Goal: Communication & Community: Answer question/provide support

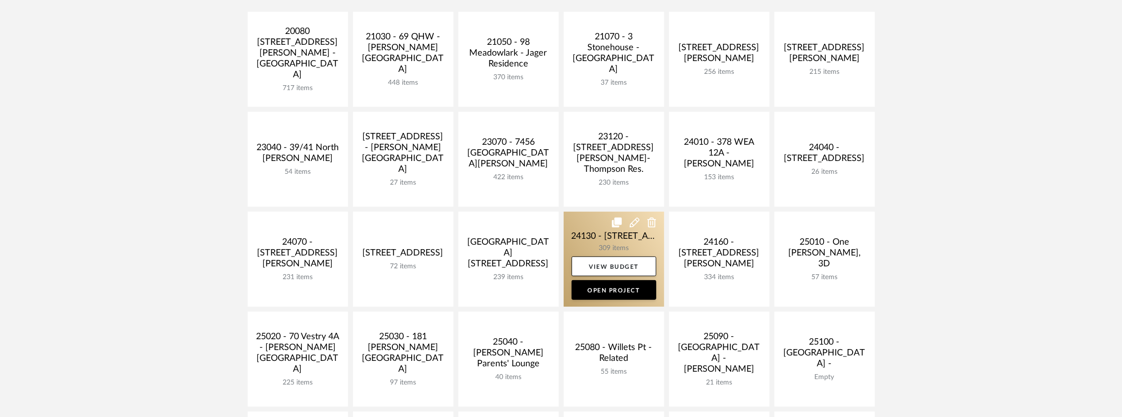
scroll to position [361, 0]
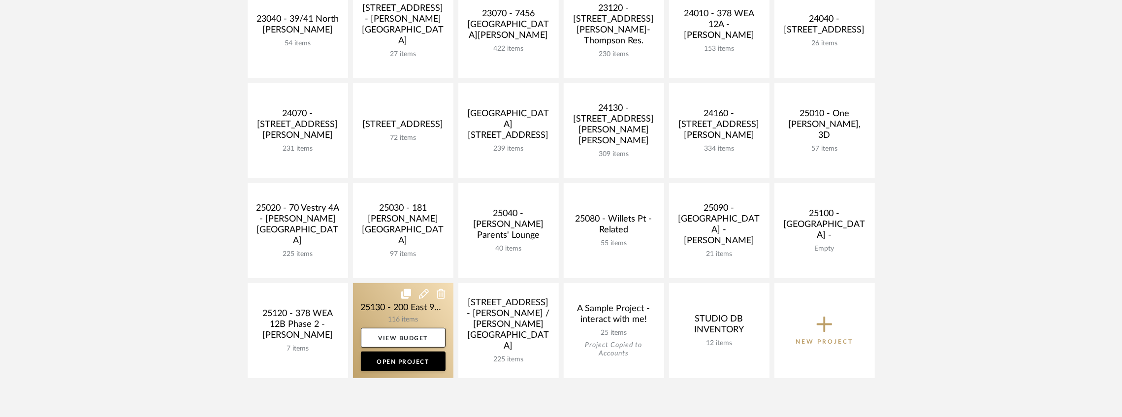
click at [382, 310] on link at bounding box center [403, 330] width 100 height 95
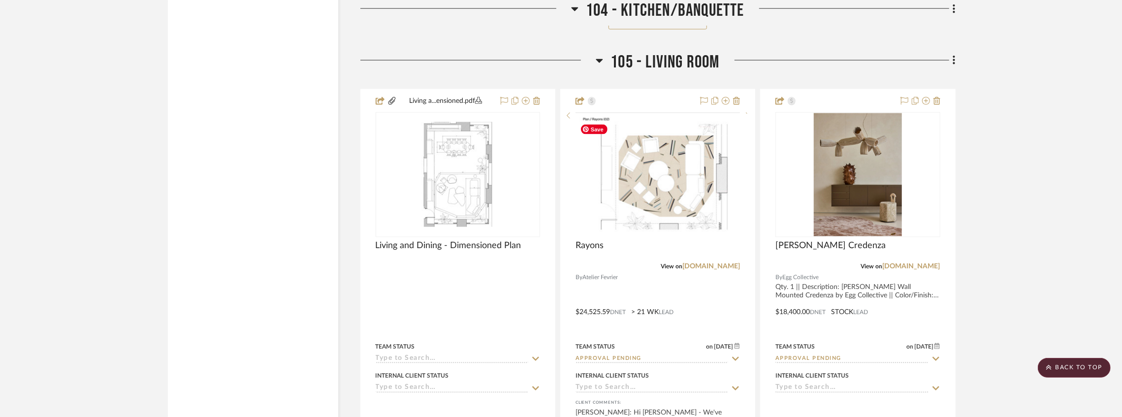
scroll to position [4298, 0]
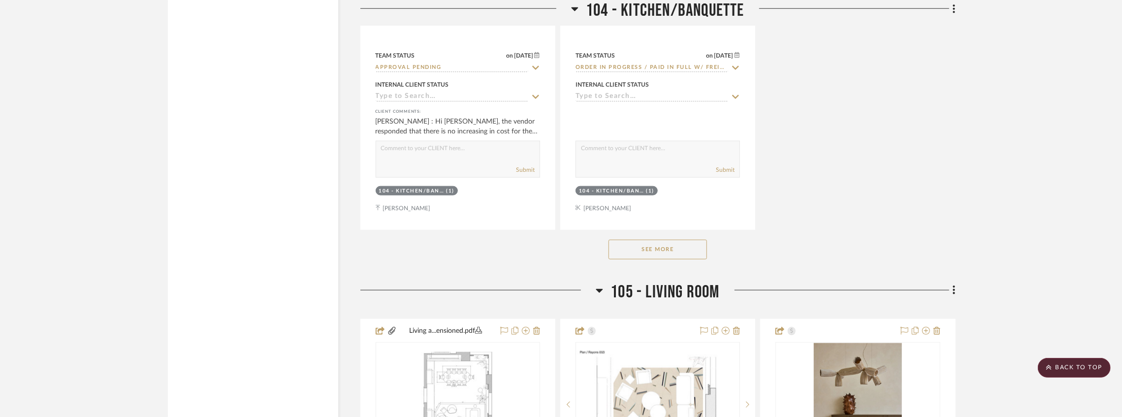
click at [636, 249] on button "See More" at bounding box center [657, 250] width 98 height 20
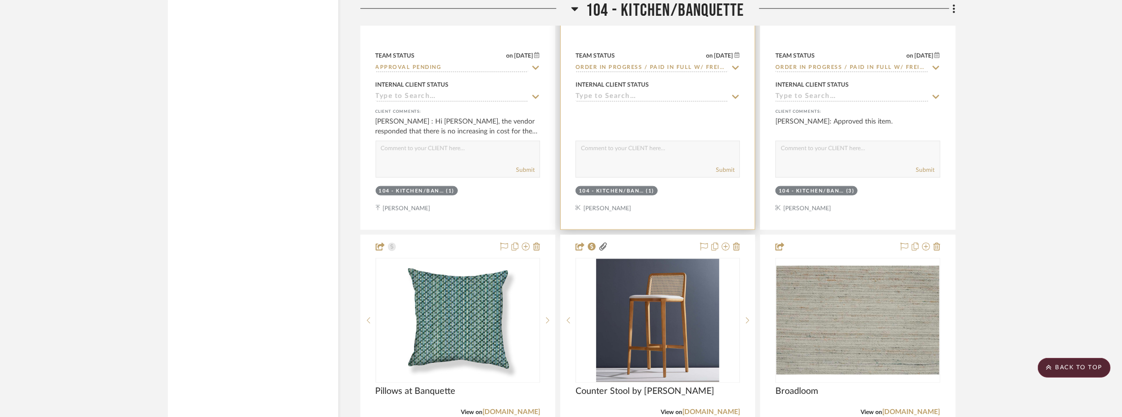
scroll to position [4528, 0]
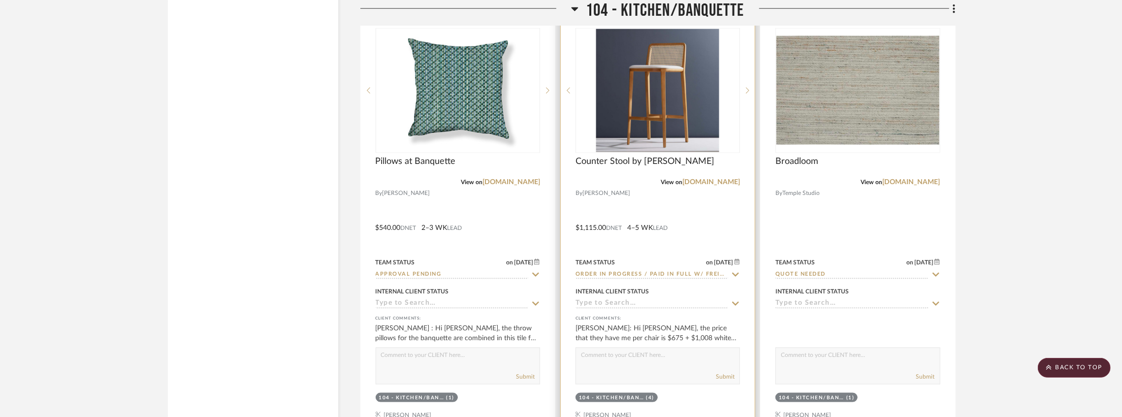
click at [0, 0] on img at bounding box center [0, 0] width 0 height 0
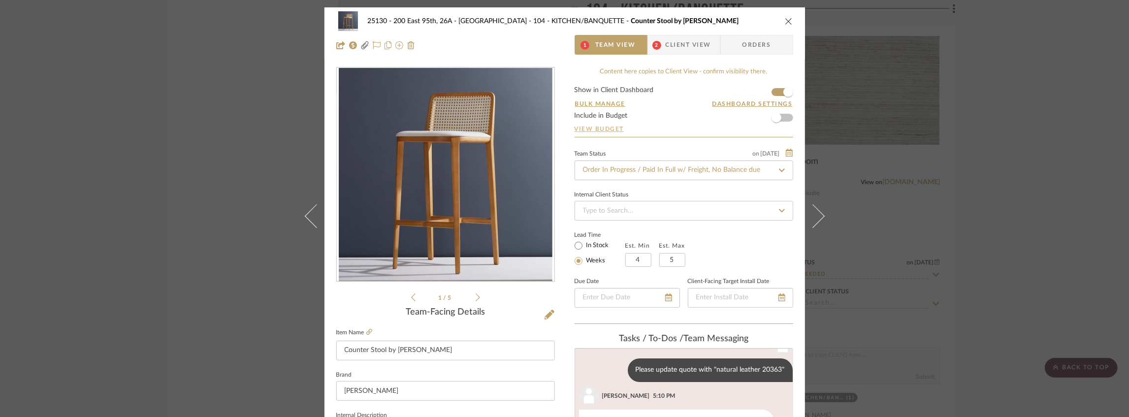
scroll to position [113, 0]
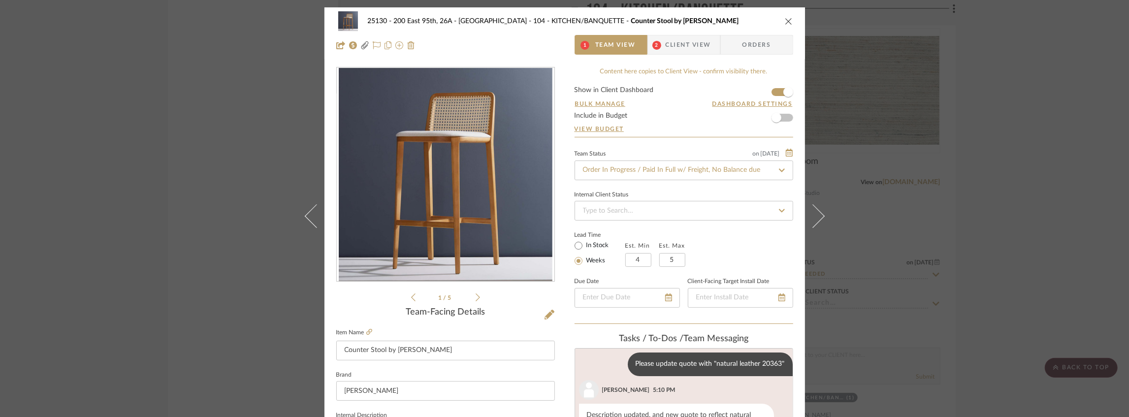
click at [666, 52] on span "Client View" at bounding box center [687, 45] width 45 height 20
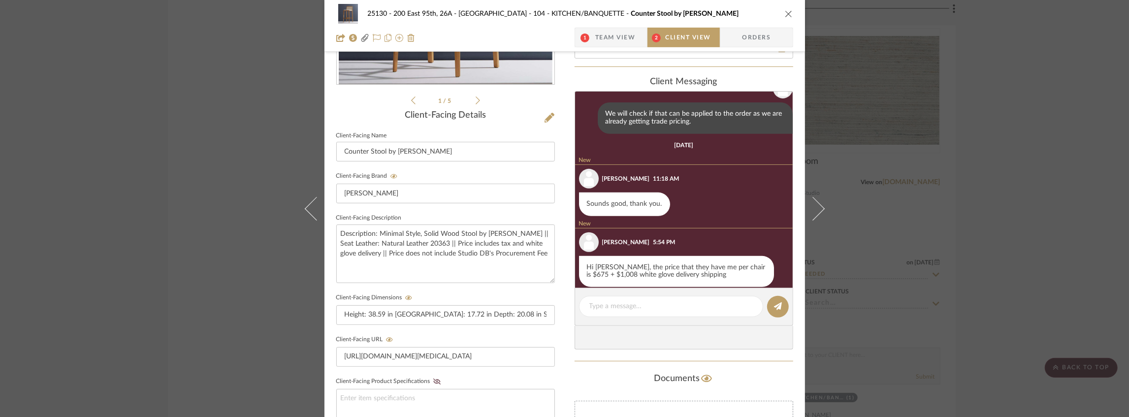
scroll to position [384, 0]
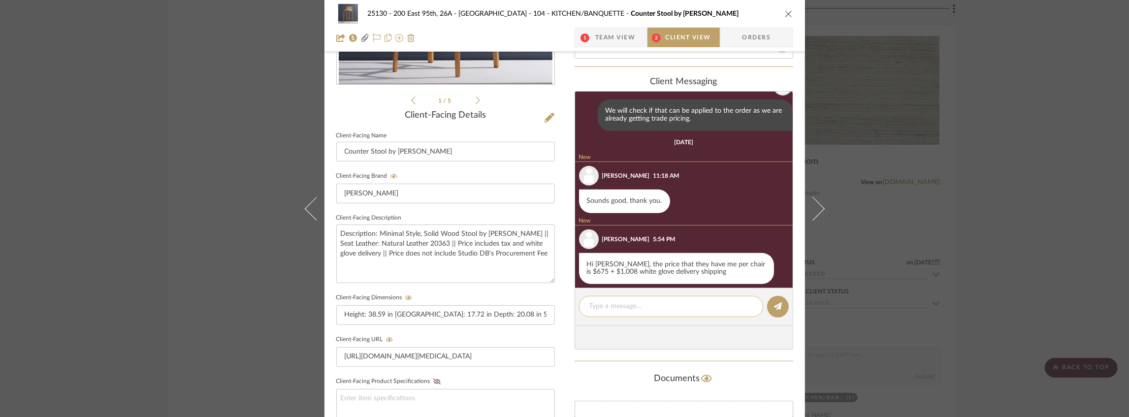
click at [609, 303] on textarea at bounding box center [670, 306] width 163 height 10
type textarea "/"
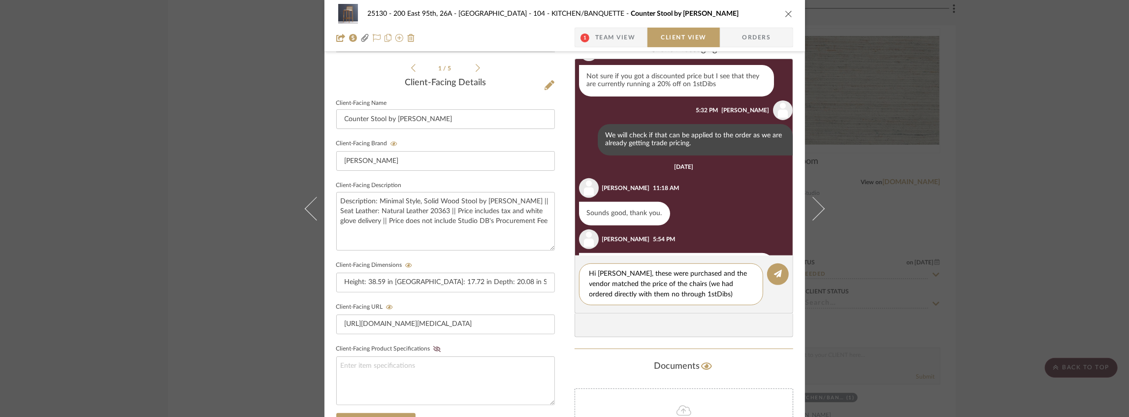
scroll to position [294, 0]
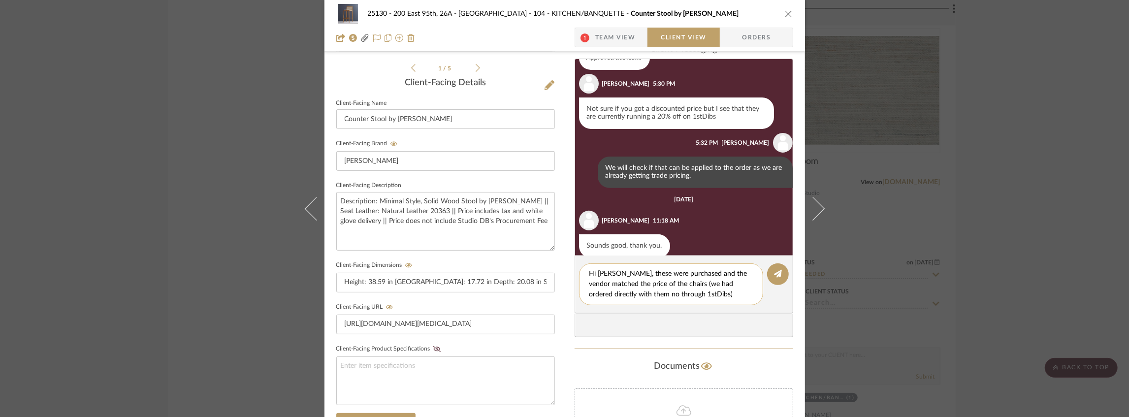
click at [710, 296] on textarea "Hi [PERSON_NAME], these were purchased and the vendor matched the price of the …" at bounding box center [670, 284] width 163 height 31
click at [705, 314] on div at bounding box center [683, 326] width 219 height 24
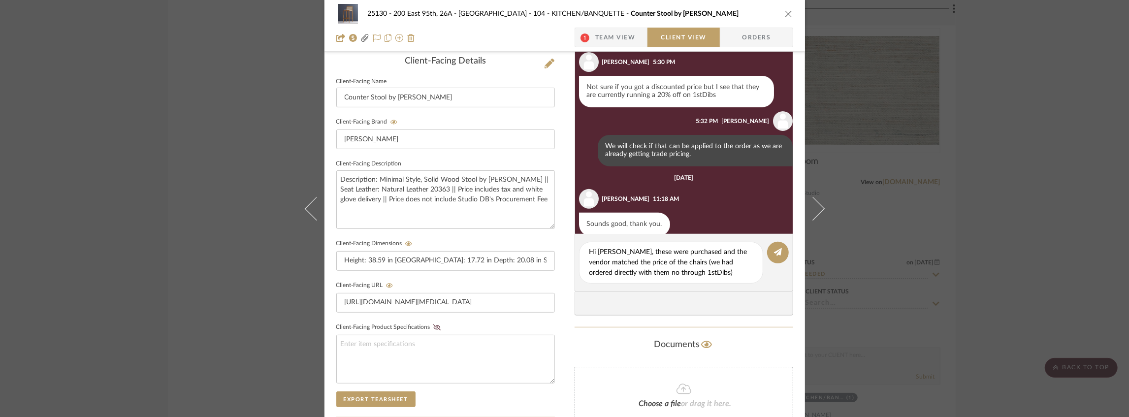
scroll to position [262, 0]
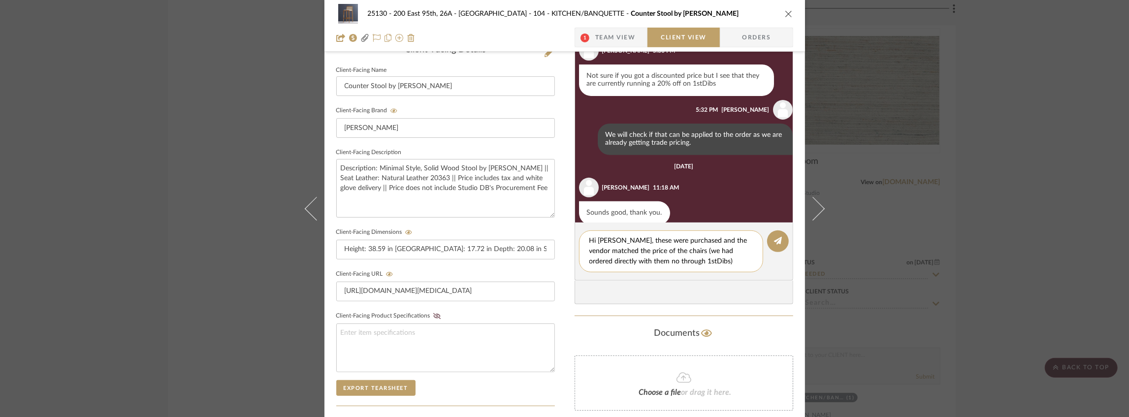
click at [722, 263] on textarea "Hi [PERSON_NAME], these were purchased and the vendor matched the price of the …" at bounding box center [670, 251] width 163 height 31
drag, startPoint x: 612, startPoint y: 250, endPoint x: 572, endPoint y: 252, distance: 39.9
click at [574, 252] on editor-of-message "Hi [PERSON_NAME], these were purchased and the vendor matched the price of the …" at bounding box center [683, 251] width 219 height 58
click at [681, 246] on textarea "Hi [PERSON_NAME], these were purchased and the vendor adjusted the price of the…" at bounding box center [670, 251] width 163 height 31
click at [714, 262] on textarea "Hi [PERSON_NAME], these were purchased and the vendor adjusted the price of the…" at bounding box center [670, 251] width 163 height 31
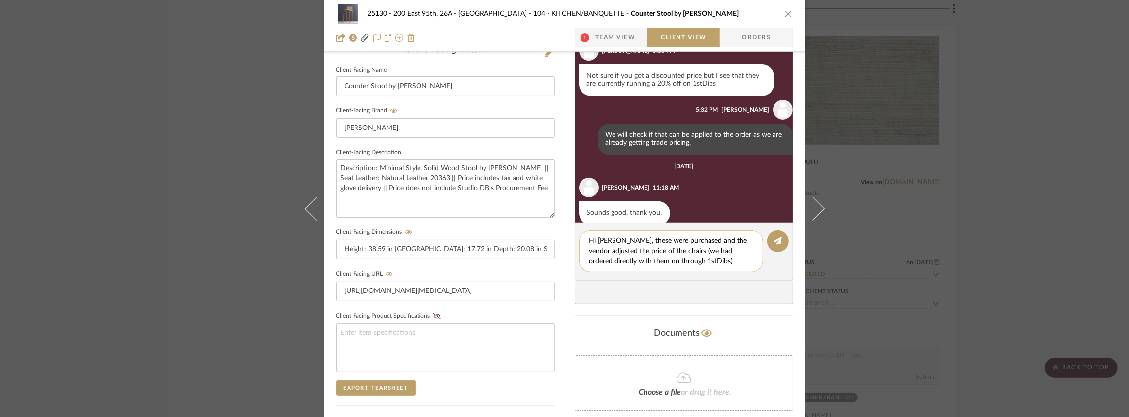
click at [650, 261] on textarea "Hi [PERSON_NAME], these were purchased and the vendor adjusted the price of the…" at bounding box center [670, 251] width 163 height 31
click at [719, 260] on textarea "Hi [PERSON_NAME], these were purchased and the vendor adjusted the price of the…" at bounding box center [670, 251] width 163 height 31
type textarea "Hi [PERSON_NAME], these were purchased and the vendor adjusted the price of the…"
click at [776, 234] on button at bounding box center [778, 241] width 22 height 22
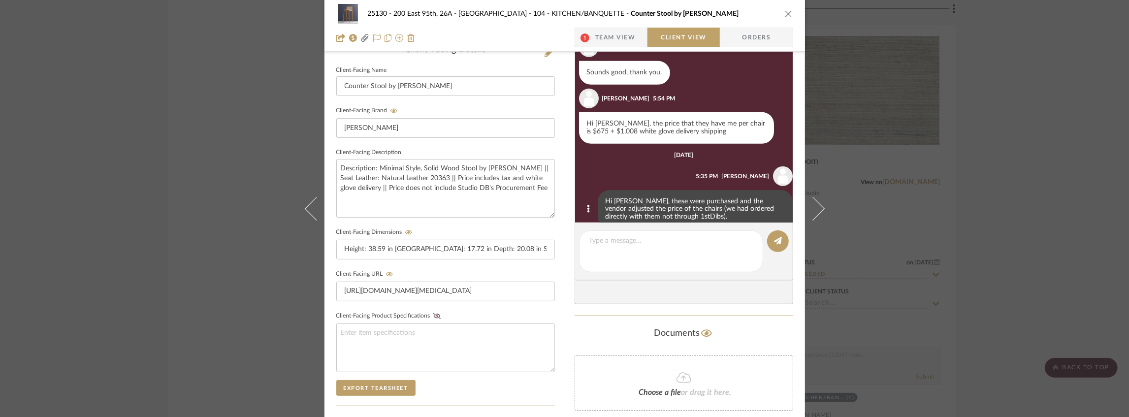
scroll to position [446, 0]
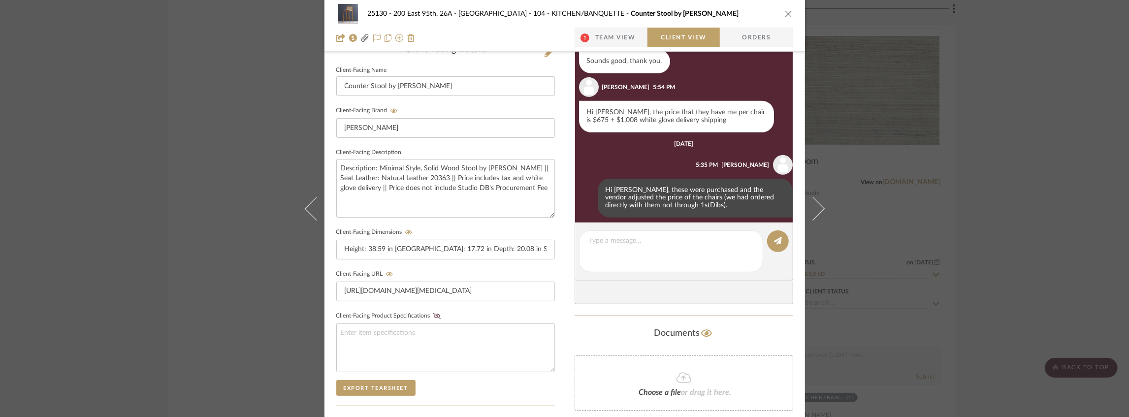
click at [787, 16] on icon "close" at bounding box center [789, 14] width 8 height 8
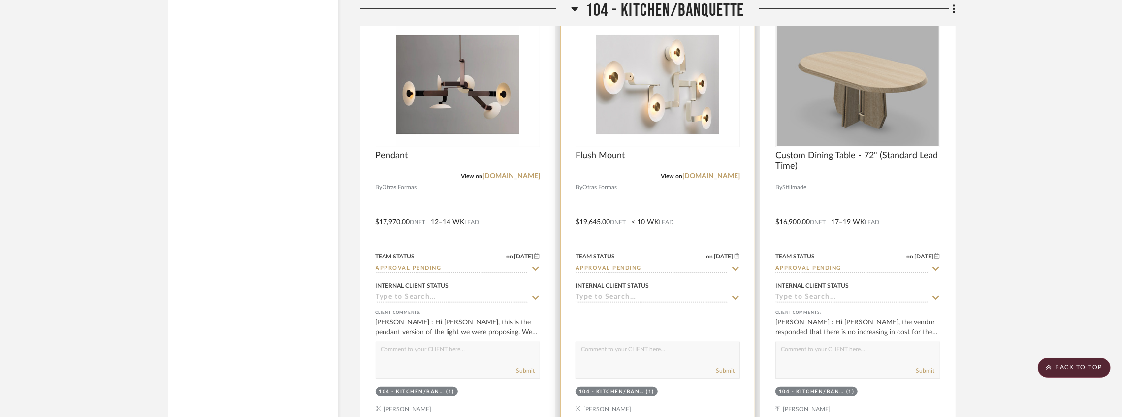
scroll to position [3609, 0]
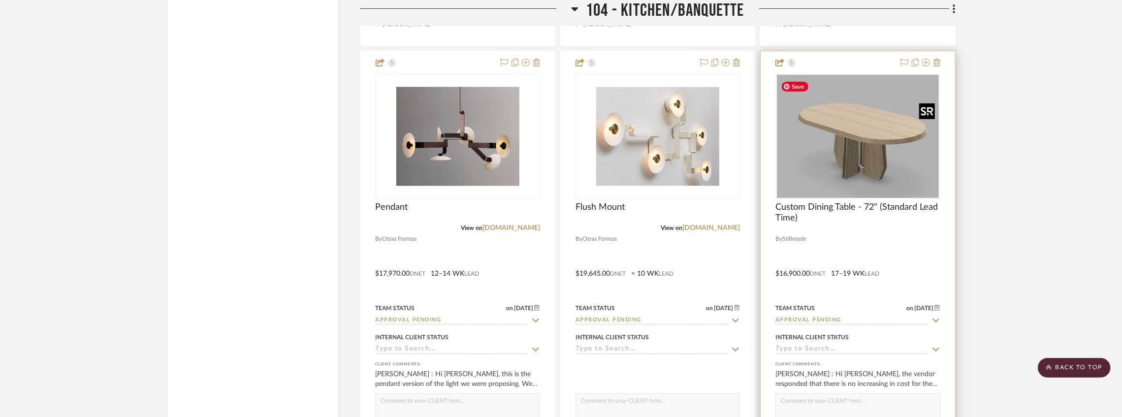
click at [0, 0] on img at bounding box center [0, 0] width 0 height 0
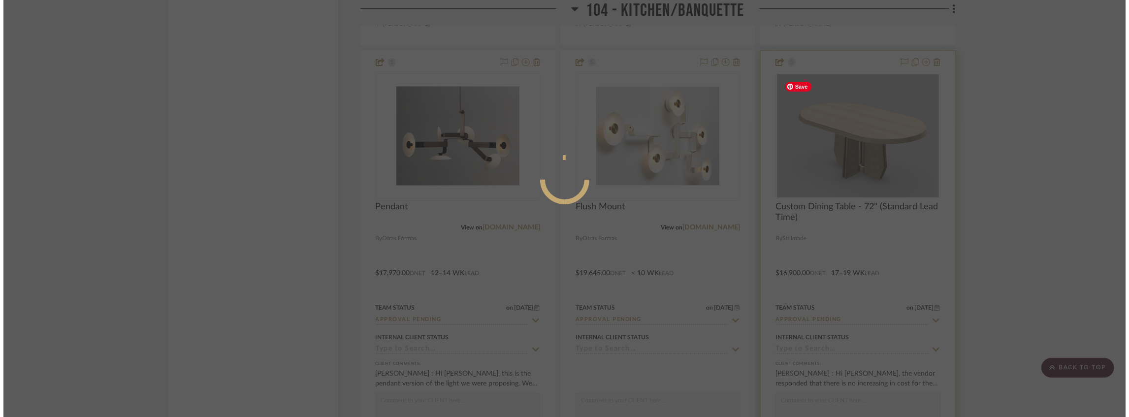
scroll to position [0, 0]
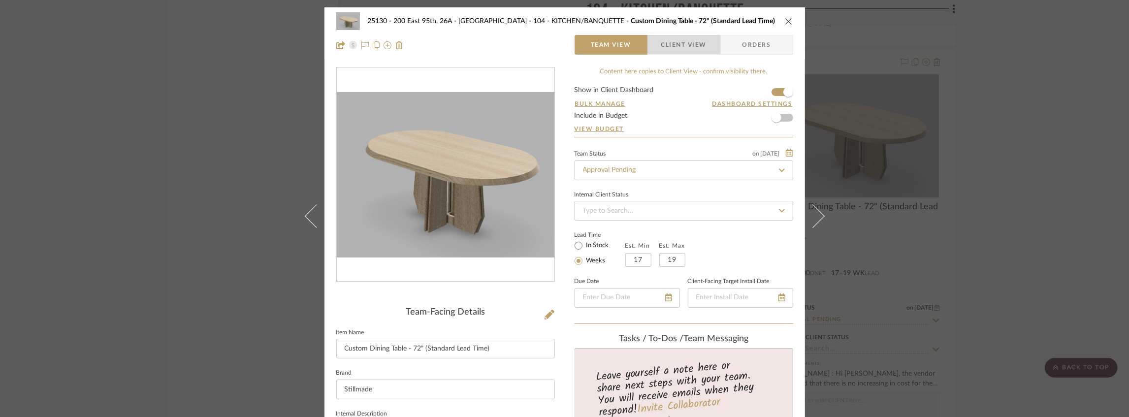
click at [677, 45] on span "Client View" at bounding box center [683, 45] width 45 height 20
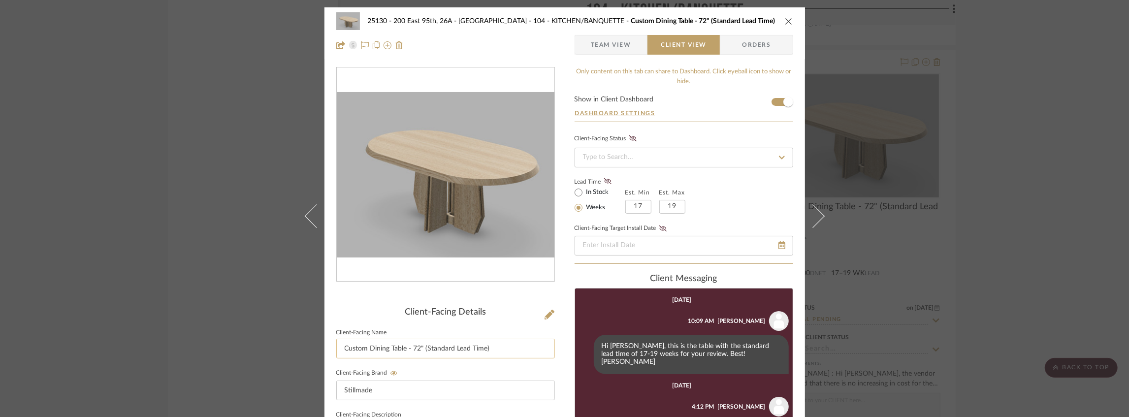
click at [414, 345] on input "Custom Dining Table - 72" (Standard Lead Time)" at bounding box center [445, 349] width 219 height 20
type input "Custom Dining Table - 74" (Standard Lead Time)"
click at [517, 284] on div at bounding box center [445, 182] width 219 height 230
drag, startPoint x: 784, startPoint y: 18, endPoint x: 774, endPoint y: 24, distance: 11.1
click at [785, 18] on icon "close" at bounding box center [789, 21] width 8 height 8
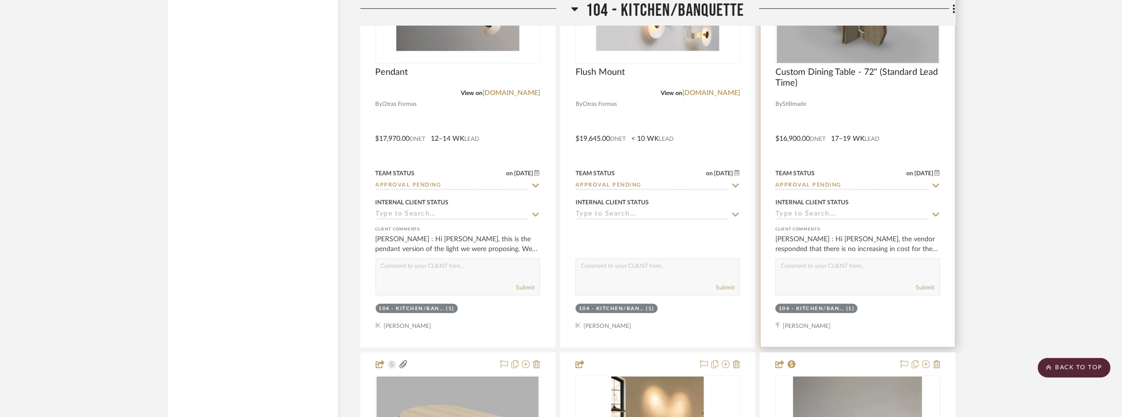
scroll to position [3708, 0]
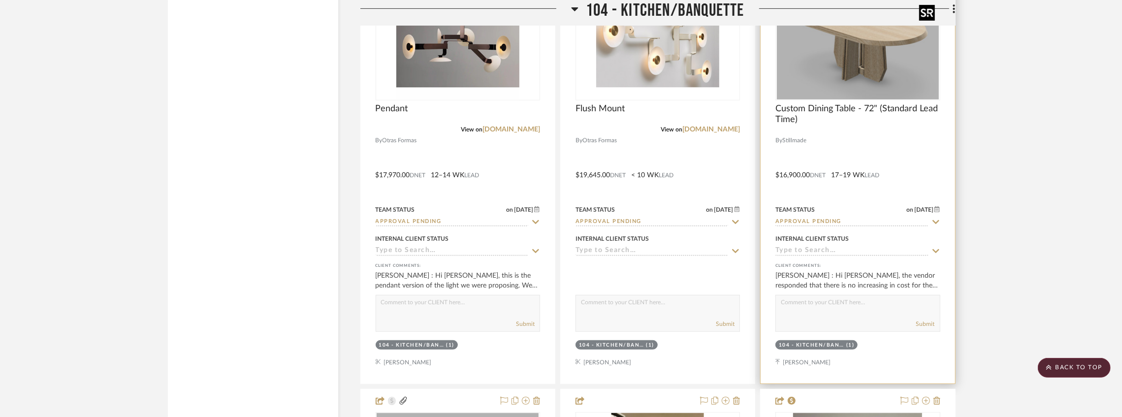
click at [858, 70] on img "0" at bounding box center [858, 37] width 162 height 123
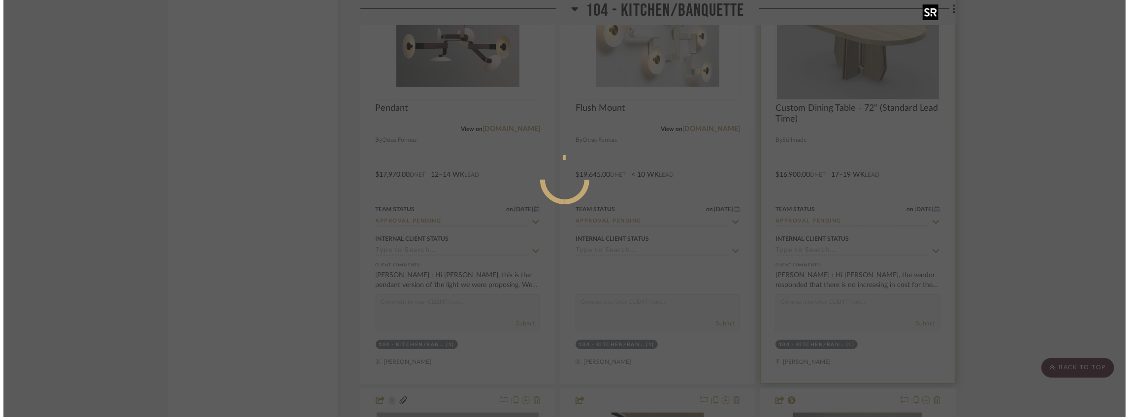
scroll to position [0, 0]
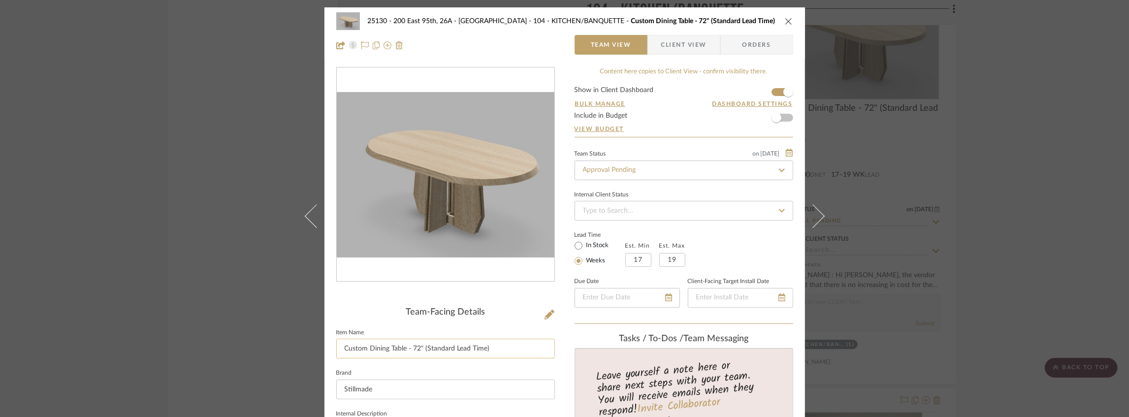
click at [415, 348] on input "Custom Dining Table - 72" (Standard Lead Time)" at bounding box center [445, 349] width 219 height 20
click at [411, 347] on input "Custom Dining Table - 72" (Standard Lead Time)" at bounding box center [445, 349] width 219 height 20
type input "Custom Dining Table - 74" (Standard Lead Time)"
click at [507, 309] on div "Team-Facing Details" at bounding box center [445, 312] width 219 height 11
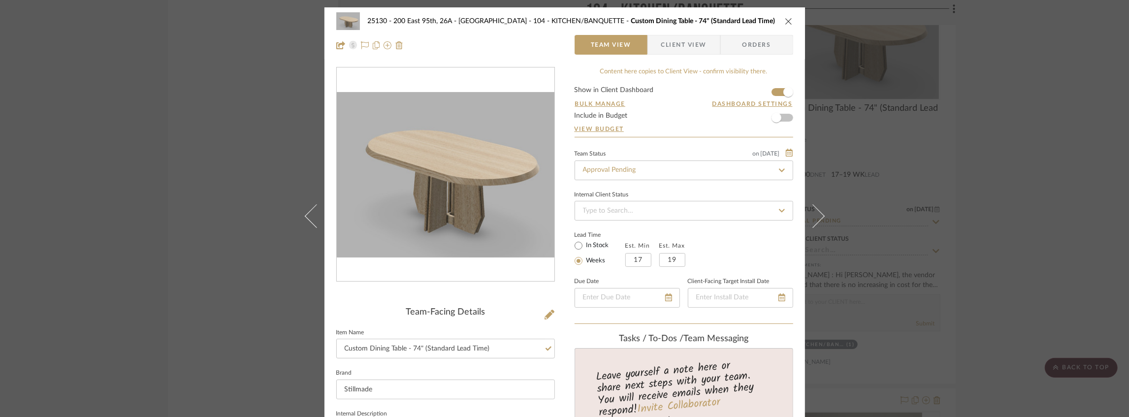
click at [780, 20] on div "25130 - 200 East 95th, 26A - Kosheleva 104 - KITCHEN/BANQUETTE Custom Dining Ta…" at bounding box center [564, 21] width 457 height 20
click at [785, 22] on icon "close" at bounding box center [789, 21] width 8 height 8
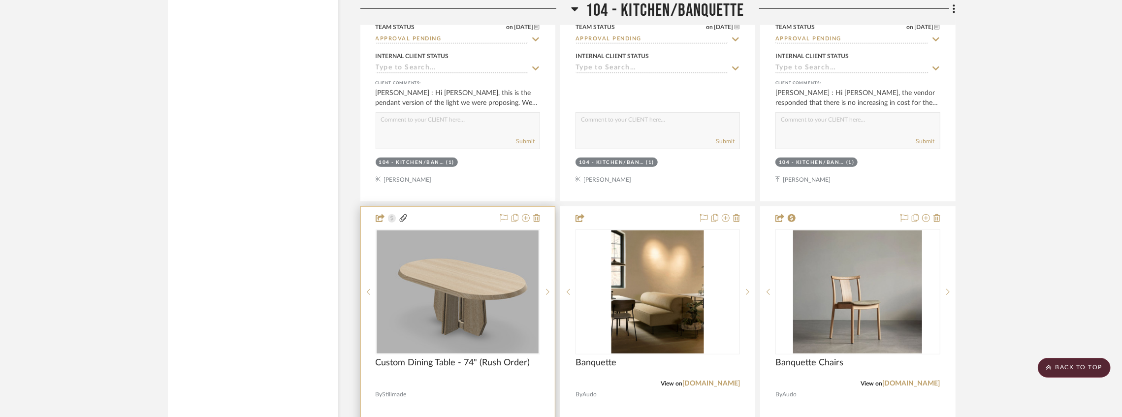
scroll to position [3938, 0]
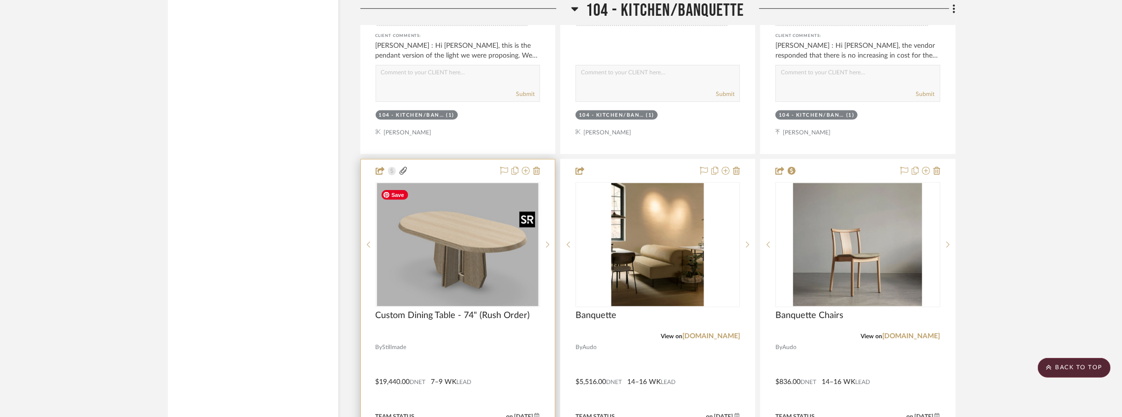
click at [0, 0] on img at bounding box center [0, 0] width 0 height 0
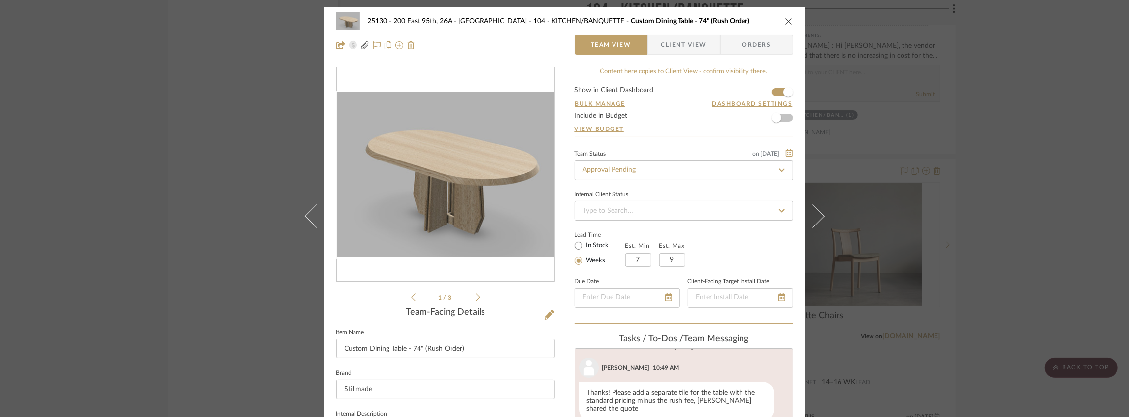
scroll to position [152, 0]
click at [673, 46] on span "Client View" at bounding box center [683, 45] width 45 height 20
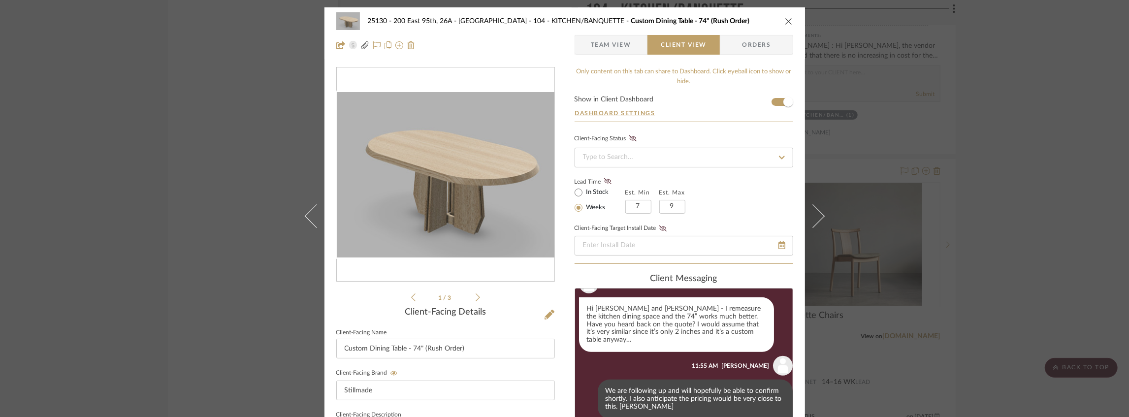
scroll to position [501, 0]
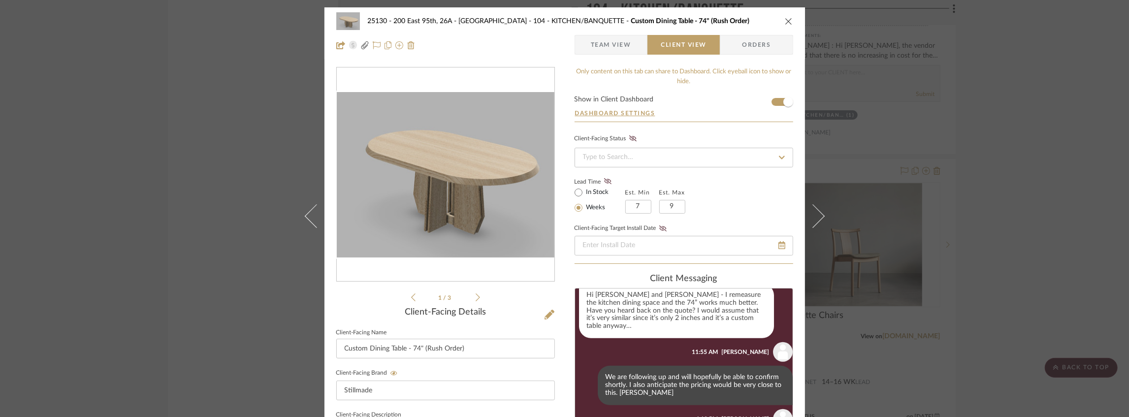
click at [785, 22] on icon "close" at bounding box center [789, 21] width 8 height 8
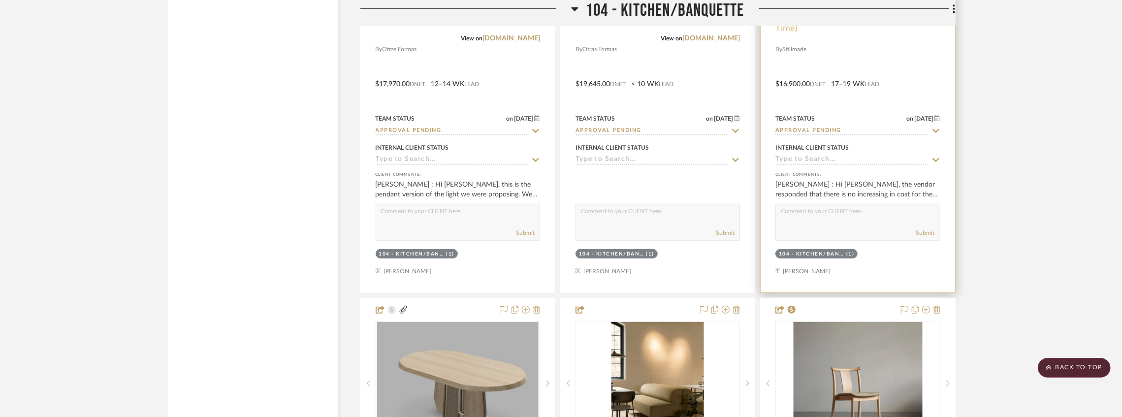
scroll to position [3768, 0]
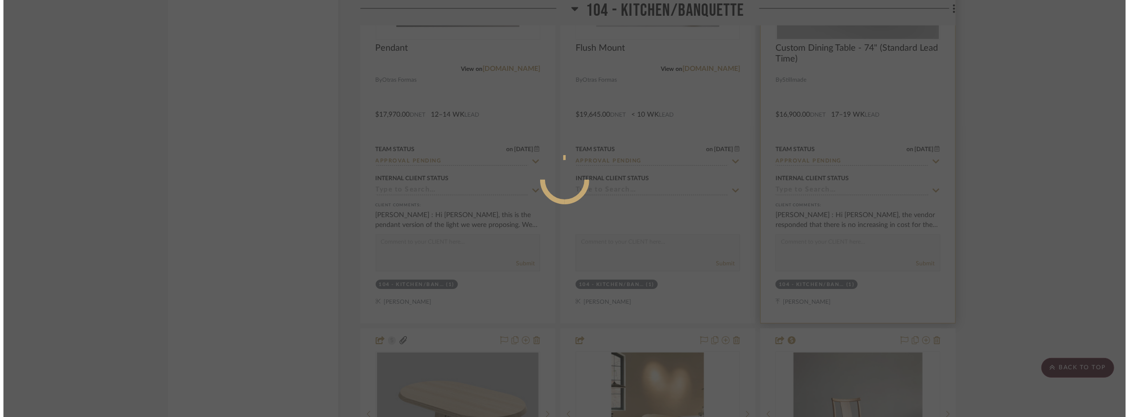
scroll to position [0, 0]
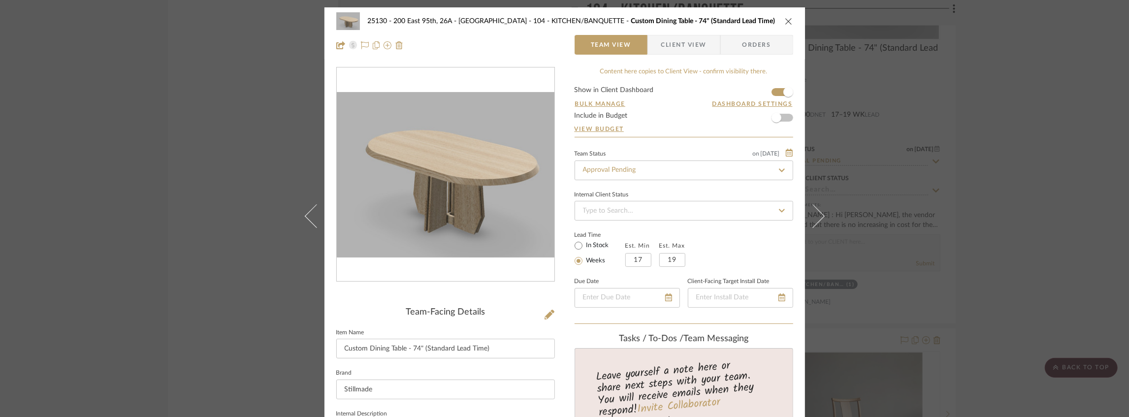
click at [671, 50] on span "Client View" at bounding box center [683, 45] width 45 height 20
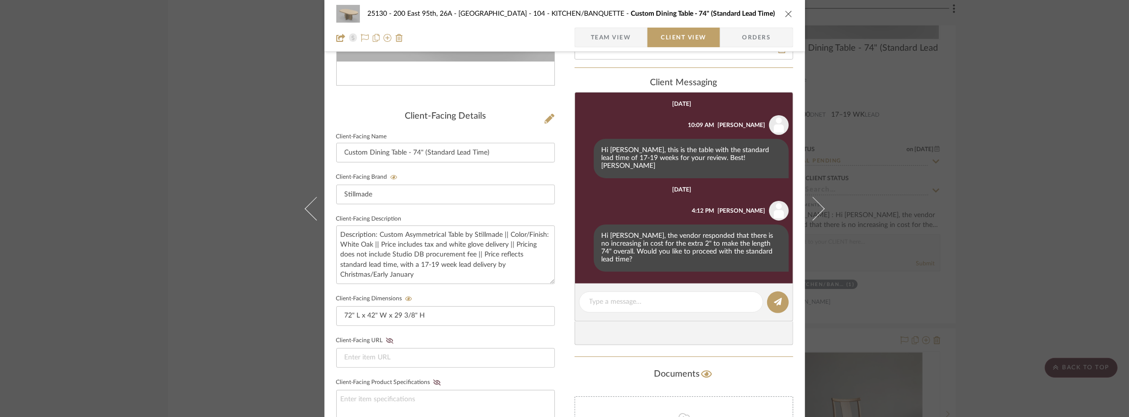
scroll to position [229, 0]
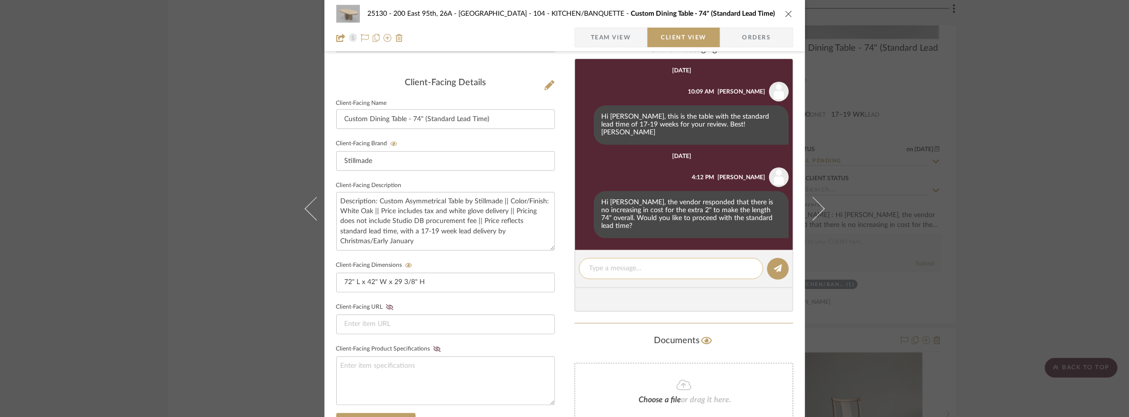
click at [608, 263] on textarea at bounding box center [670, 268] width 163 height 10
type textarea "h"
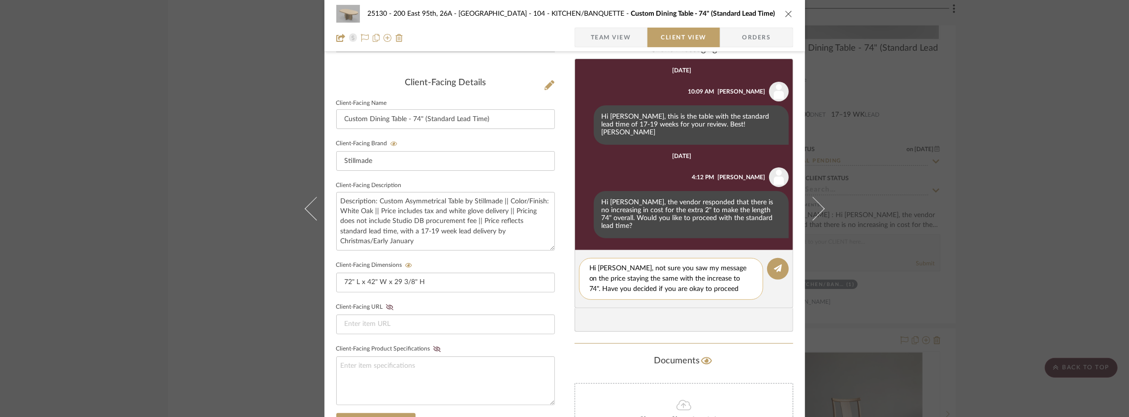
scroll to position [0, 0]
type textarea "Hi [PERSON_NAME], not sure you saw my message on the price staying the same wit…"
click at [774, 264] on icon at bounding box center [778, 268] width 8 height 8
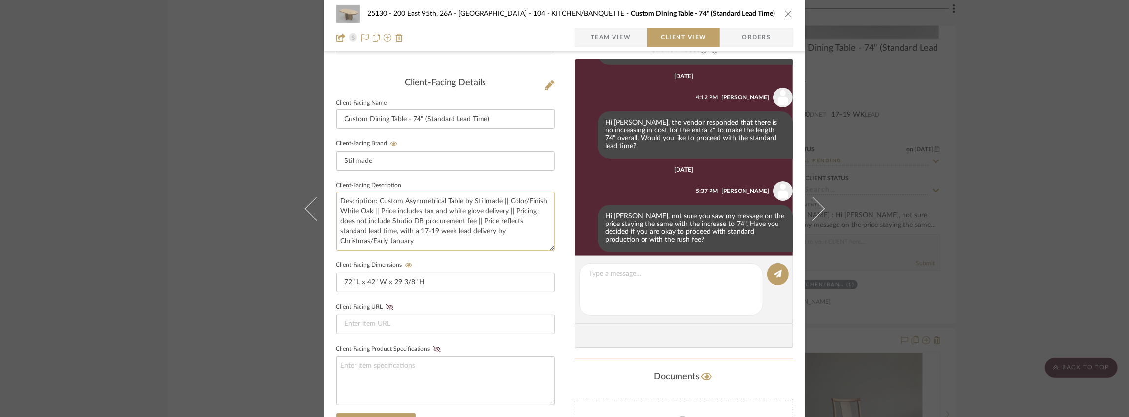
scroll to position [81, 0]
click at [346, 280] on input "72" L x 42" W x 29 3/8" H" at bounding box center [445, 283] width 219 height 20
type input "74" L x 42" W x 29 3/8" H"
click at [460, 266] on fieldset "Client-Facing Dimensions 74" L x 42" W x 29 3/8" H" at bounding box center [445, 275] width 219 height 34
click at [786, 18] on div "25130 - 200 East 95th, 26A - Kosheleva 104 - KITCHEN/BANQUETTE Custom Dining Ta…" at bounding box center [564, 14] width 457 height 20
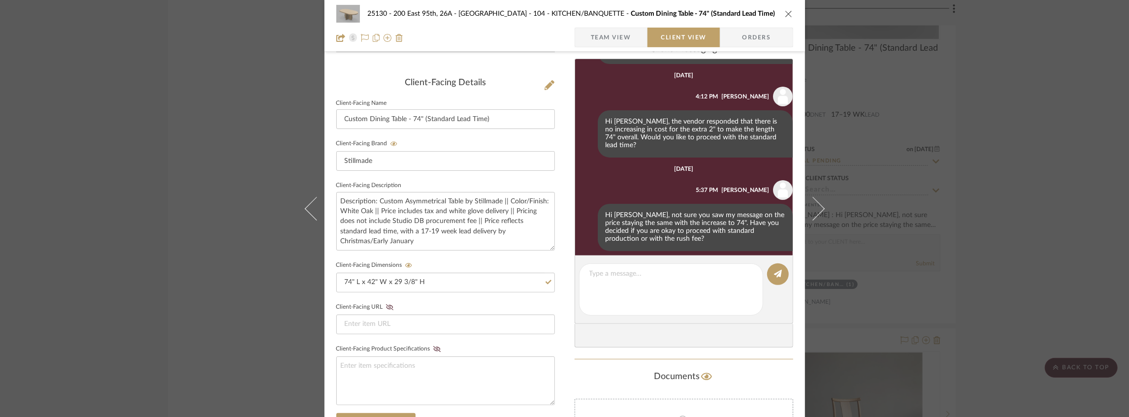
click at [785, 13] on icon "close" at bounding box center [789, 14] width 8 height 8
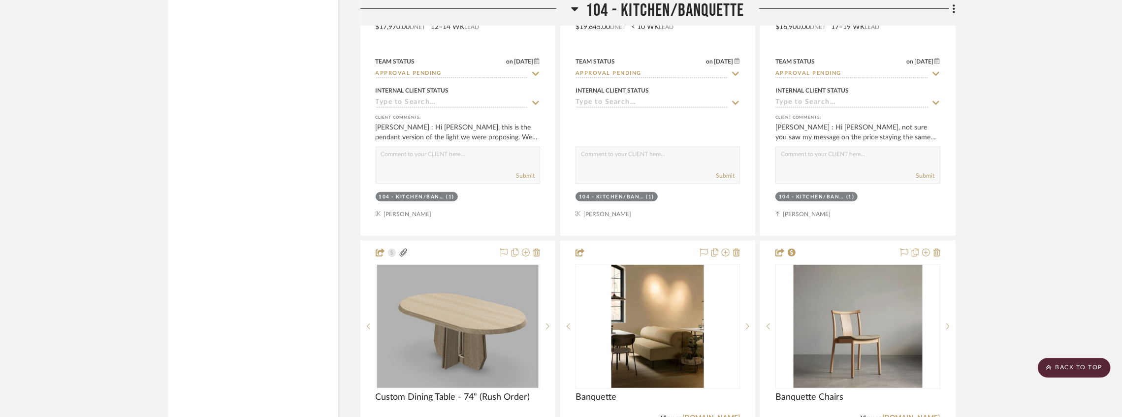
scroll to position [3932, 0]
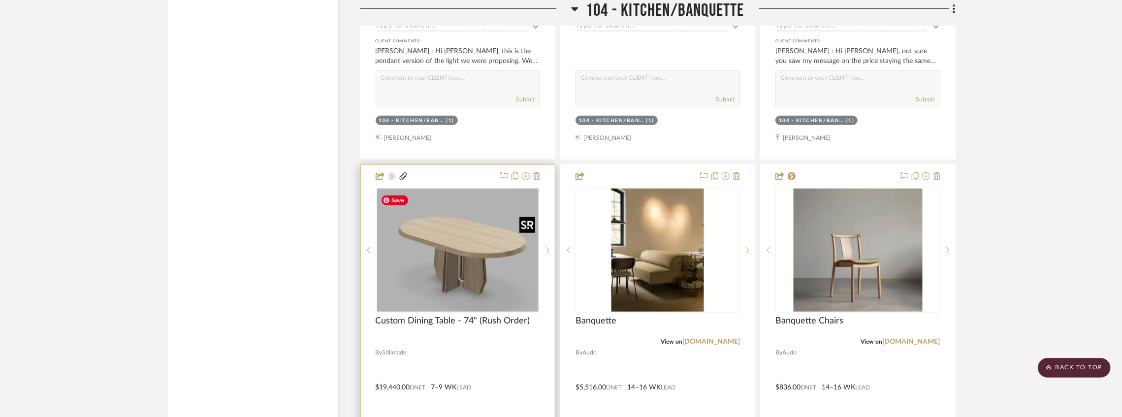
click at [497, 221] on img "0" at bounding box center [458, 250] width 162 height 123
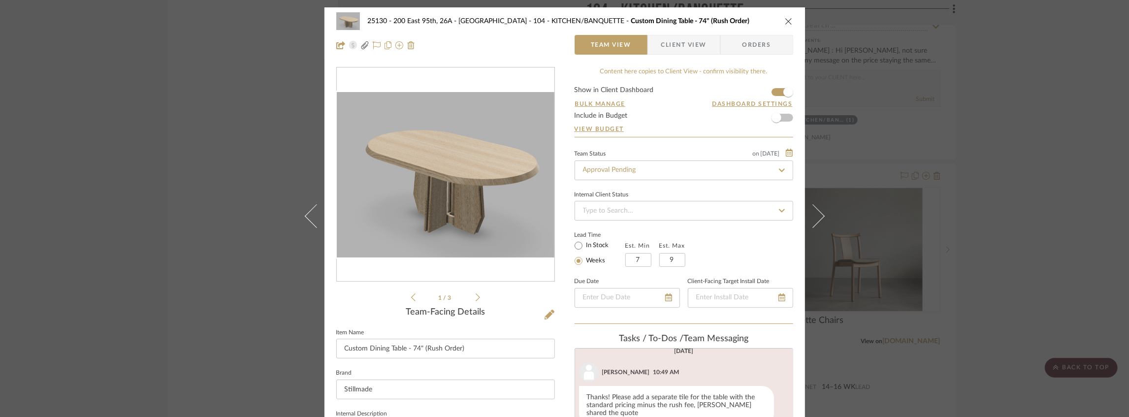
scroll to position [152, 0]
click at [680, 48] on span "Client View" at bounding box center [683, 45] width 45 height 20
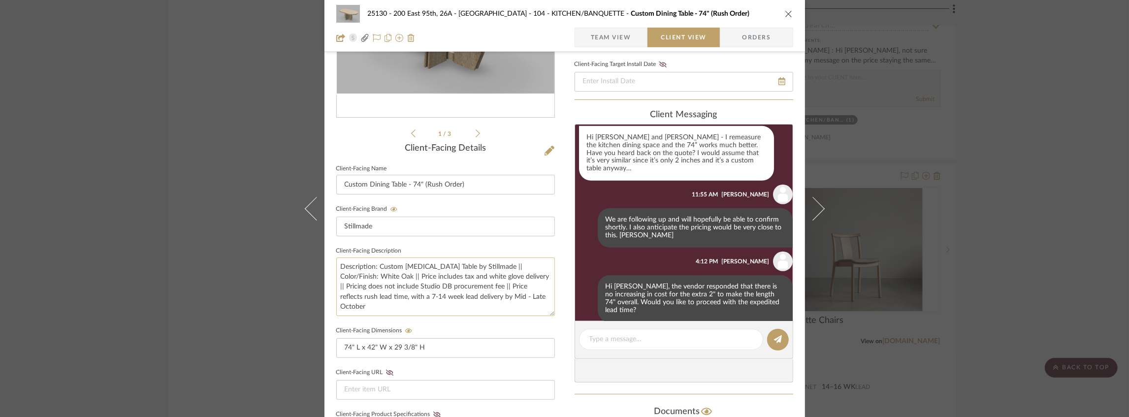
scroll to position [501, 0]
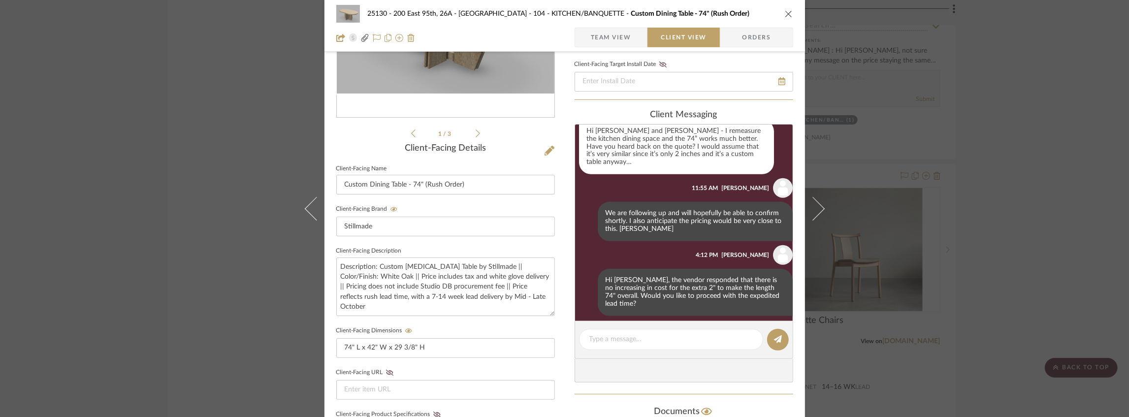
click at [537, 162] on fieldset "Client-Facing Name Custom Dining Table - 74" (Rush Order)" at bounding box center [445, 178] width 219 height 33
click at [780, 14] on div "25130 - 200 East 95th, 26A - Kosheleva 104 - KITCHEN/BANQUETTE Custom Dining Ta…" at bounding box center [564, 14] width 457 height 20
click at [983, 84] on div "25130 - 200 East 95th, 26A - Kosheleva 104 - KITCHEN/BANQUETTE Custom Dining Ta…" at bounding box center [564, 208] width 1129 height 417
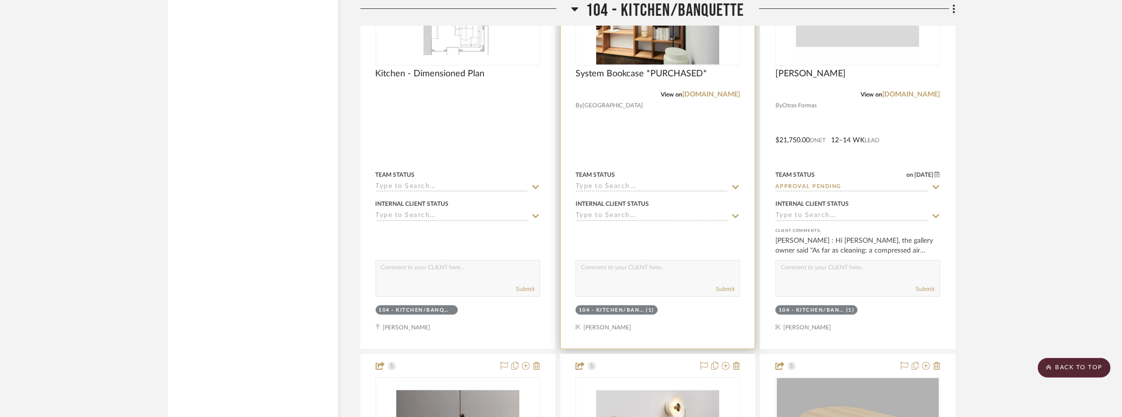
scroll to position [3210, 0]
